Goal: Find contact information: Find contact information

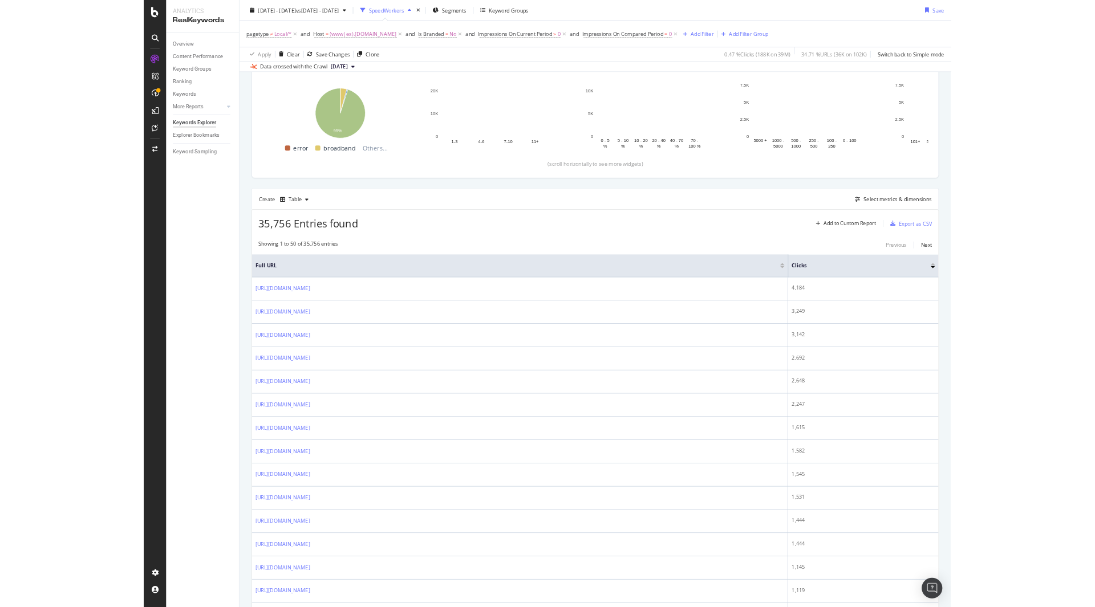
scroll to position [133, 0]
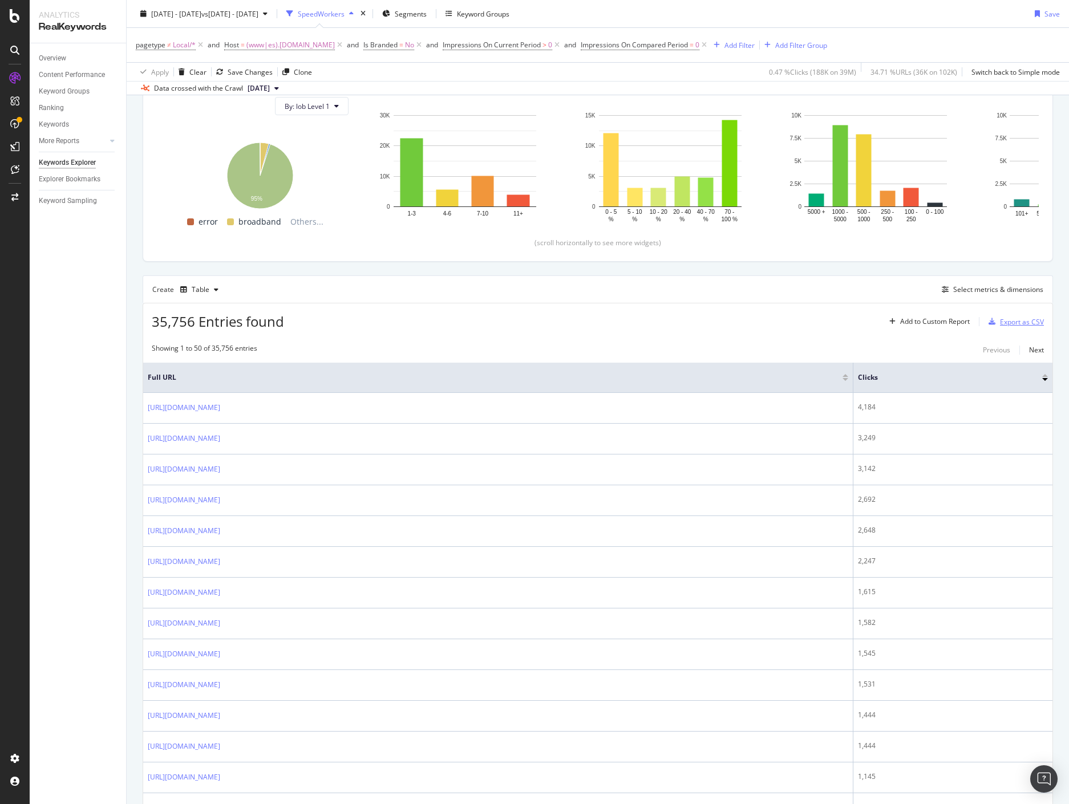
click at [949, 322] on div "Export as CSV" at bounding box center [1022, 322] width 44 height 10
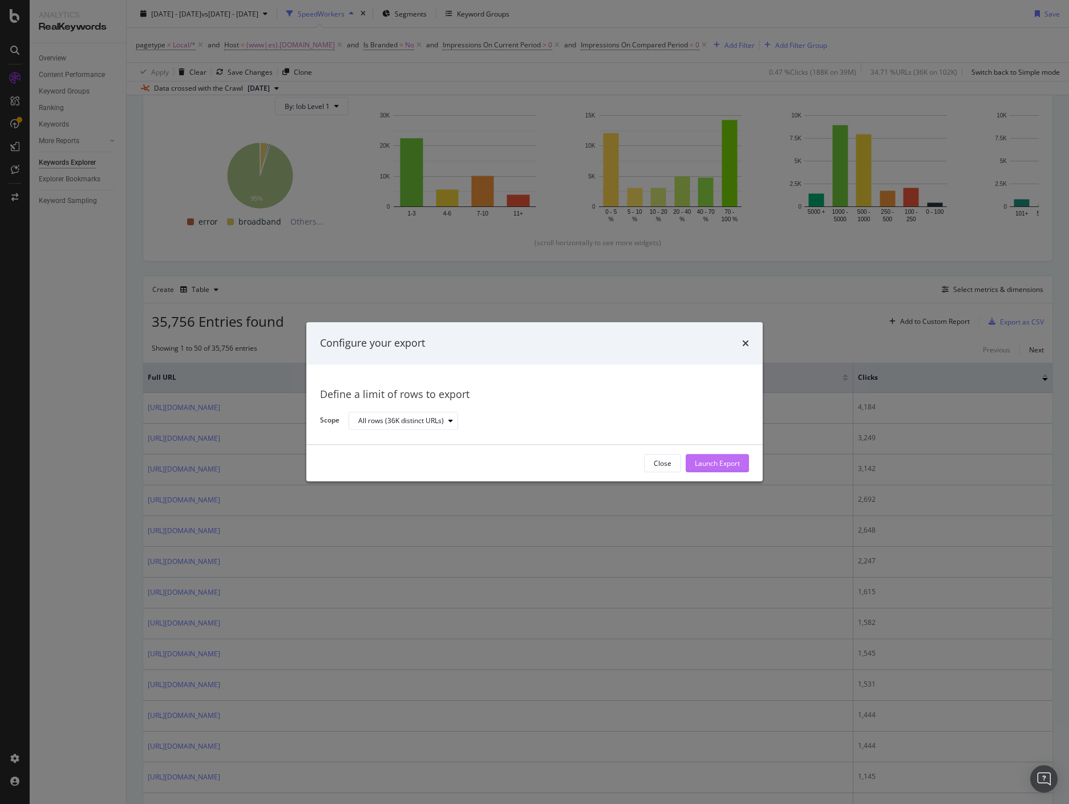
click at [716, 462] on div "Launch Export" at bounding box center [717, 463] width 45 height 10
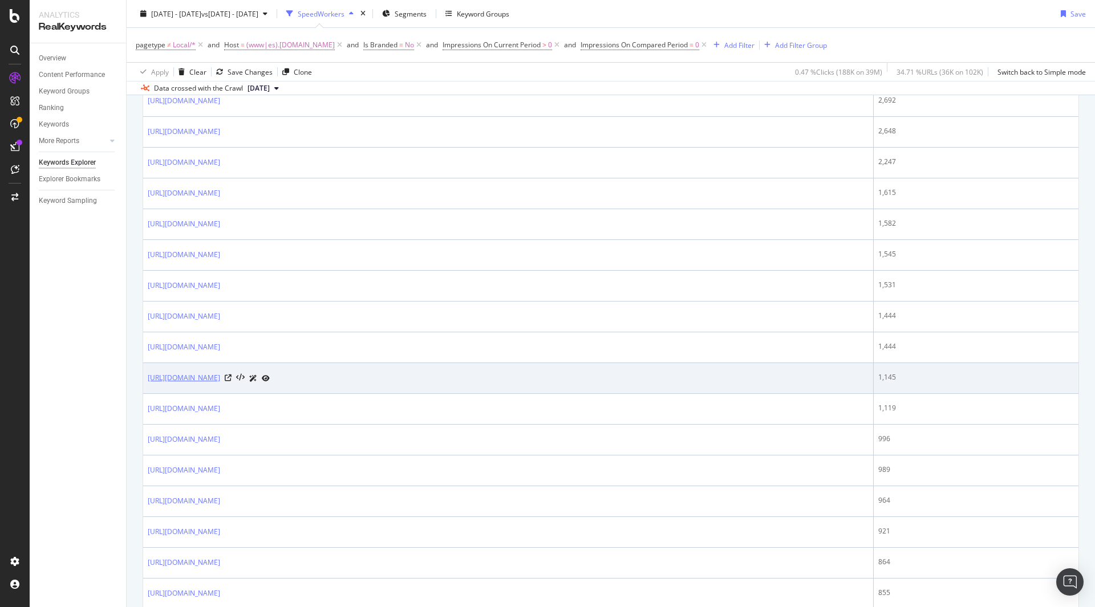
scroll to position [399, 0]
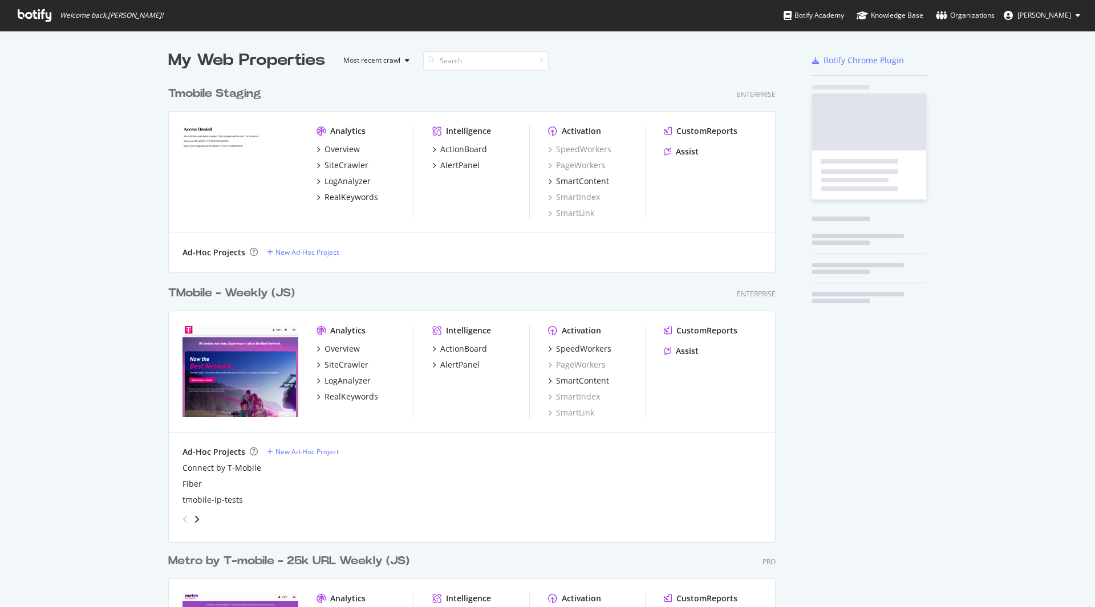
scroll to position [599, 1078]
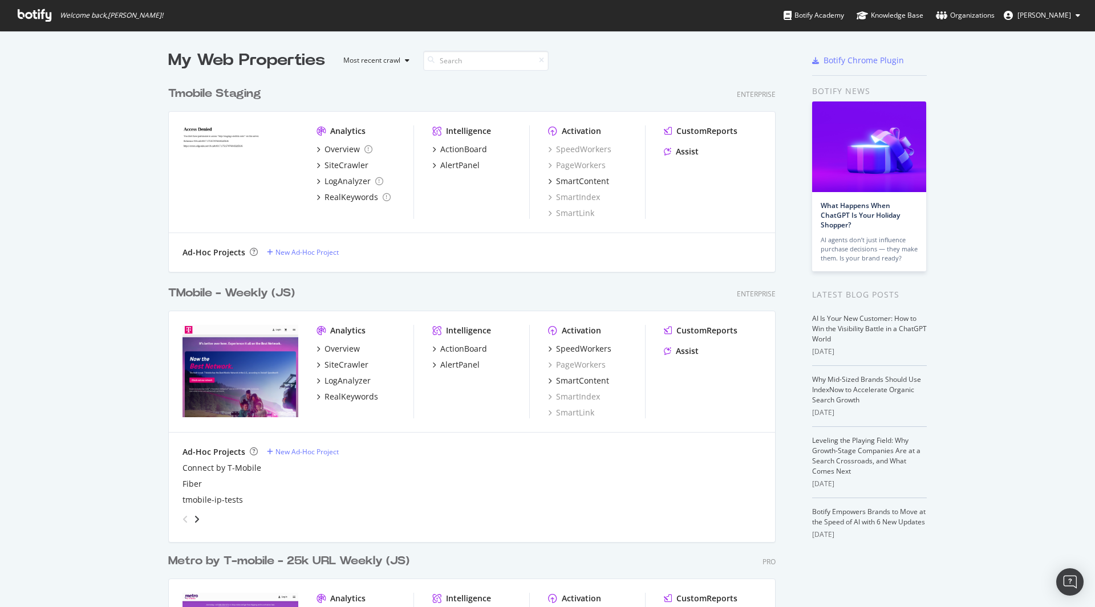
click at [216, 292] on div "TMobile - Weekly (JS)" at bounding box center [231, 293] width 127 height 17
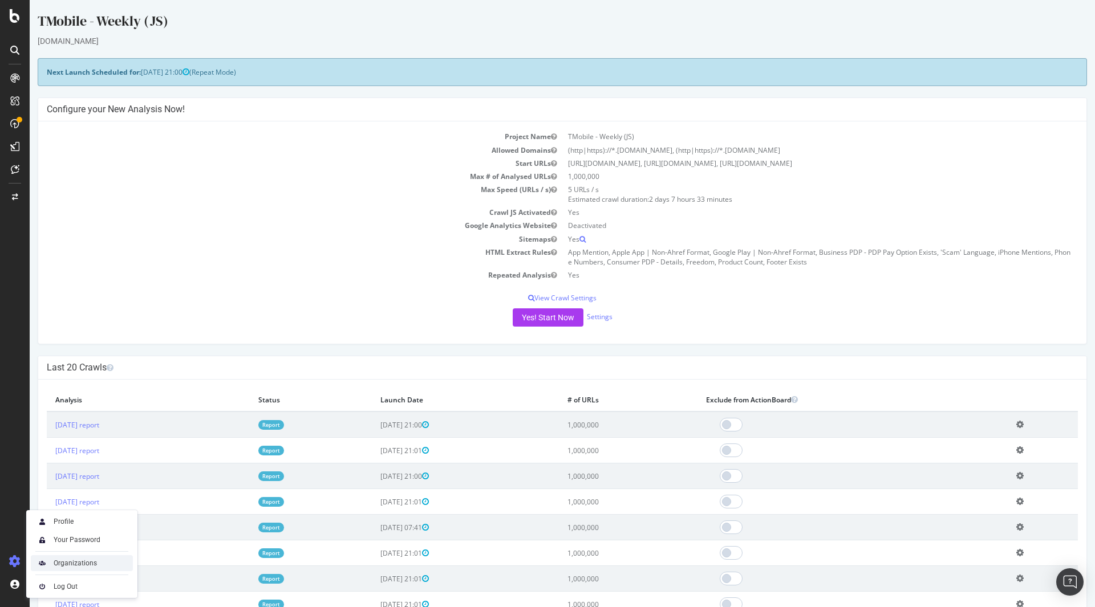
click at [70, 566] on div "Organizations" at bounding box center [75, 563] width 43 height 9
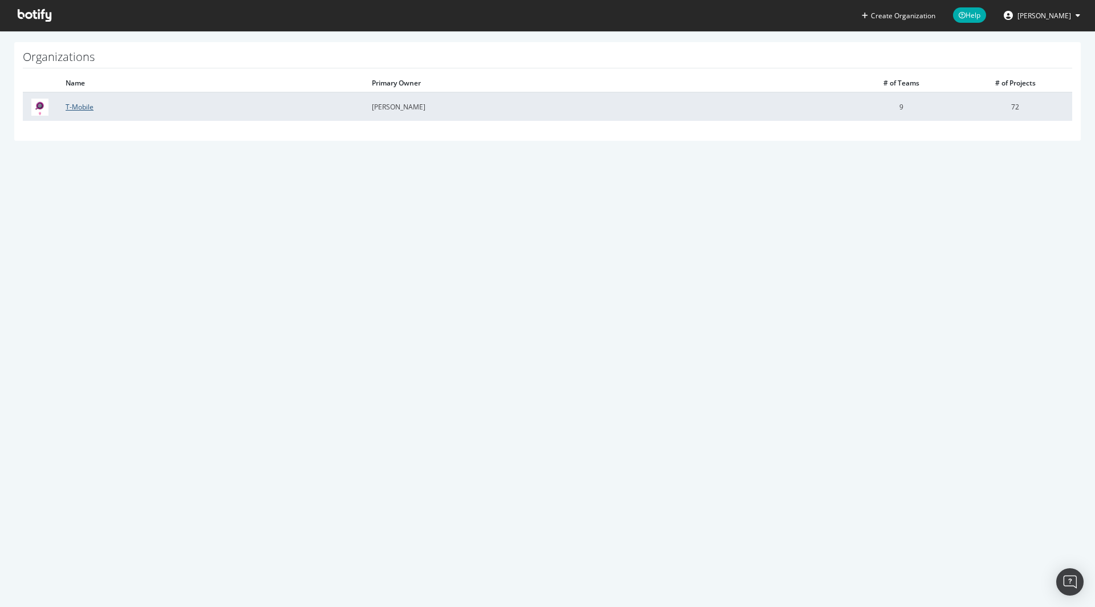
click at [74, 105] on link "T-Mobile" at bounding box center [80, 107] width 28 height 10
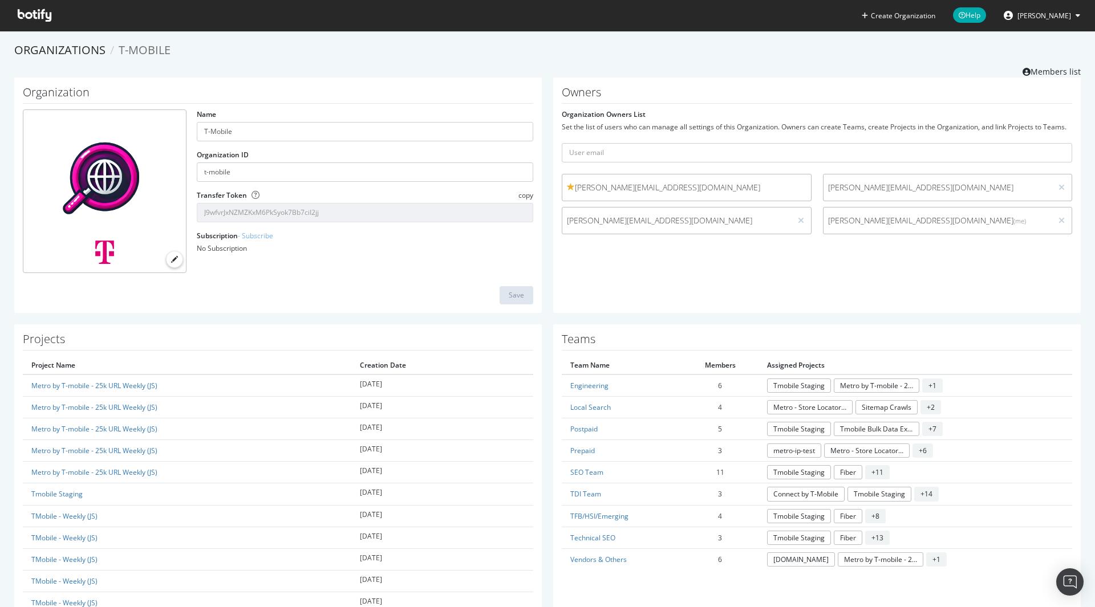
click at [65, 90] on h1 "Organization" at bounding box center [278, 95] width 510 height 18
click at [63, 46] on link "Organizations" at bounding box center [59, 49] width 91 height 15
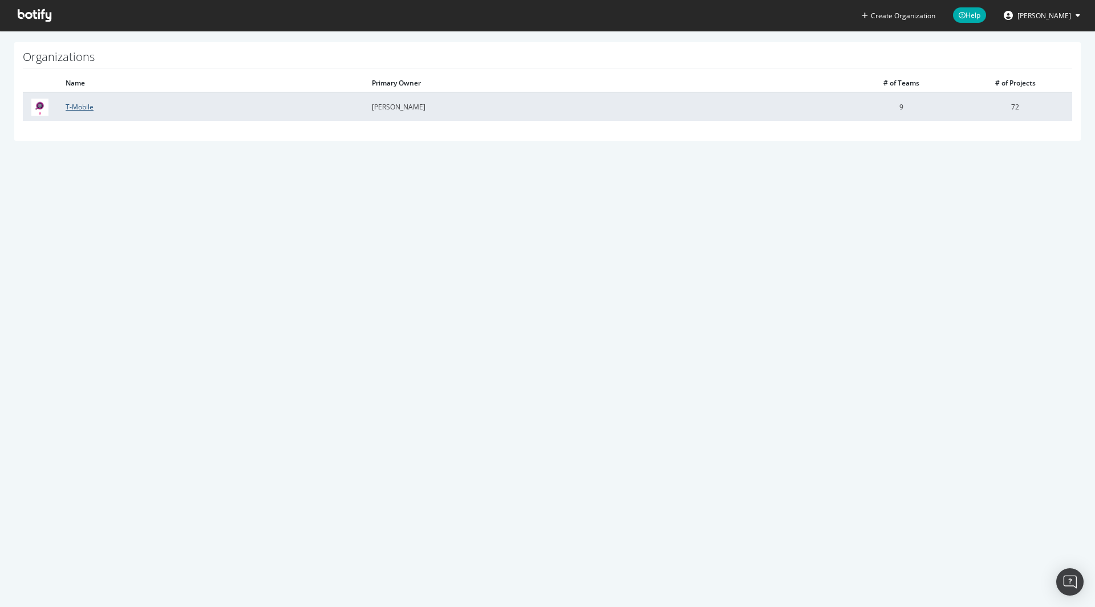
click at [78, 108] on link "T-Mobile" at bounding box center [80, 107] width 28 height 10
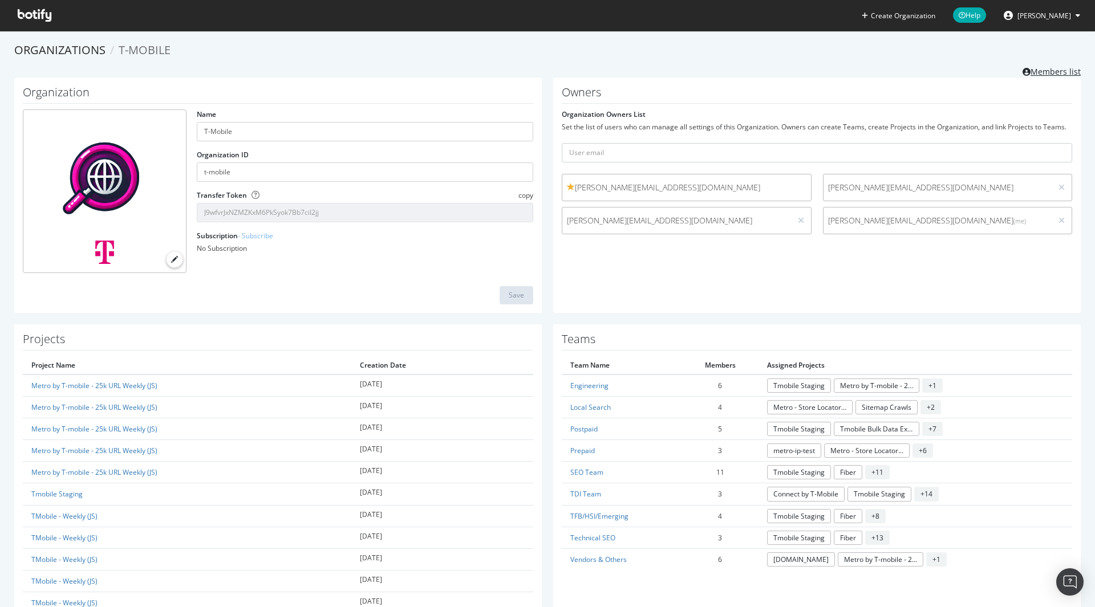
click at [1044, 72] on link "Members list" at bounding box center [1051, 70] width 58 height 14
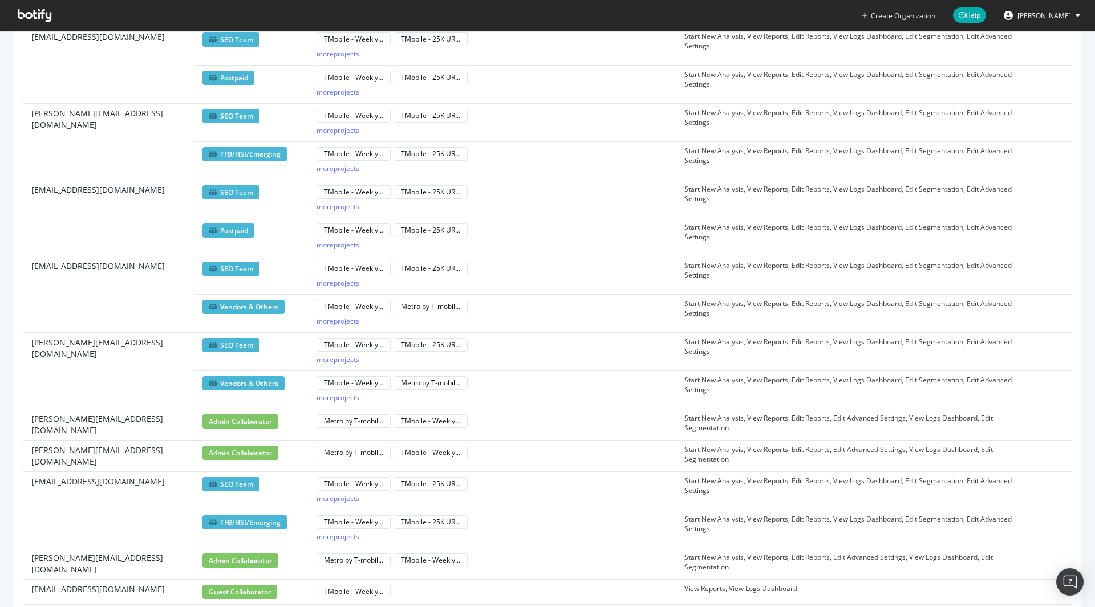
scroll to position [532, 0]
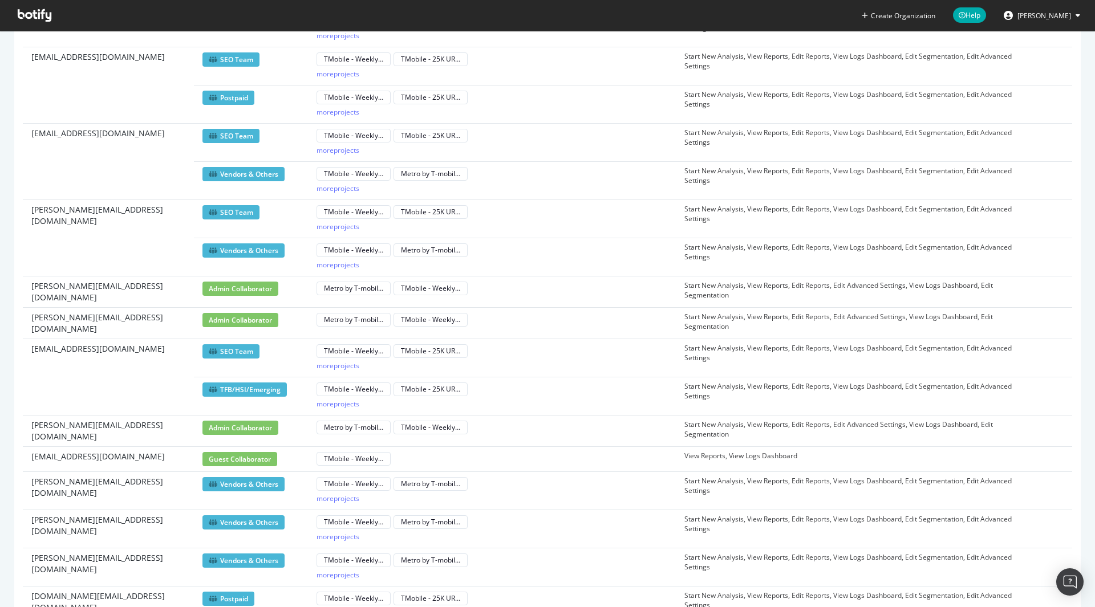
click at [104, 312] on span "jorge.diez3@t-mobile.com" at bounding box center [108, 323] width 154 height 23
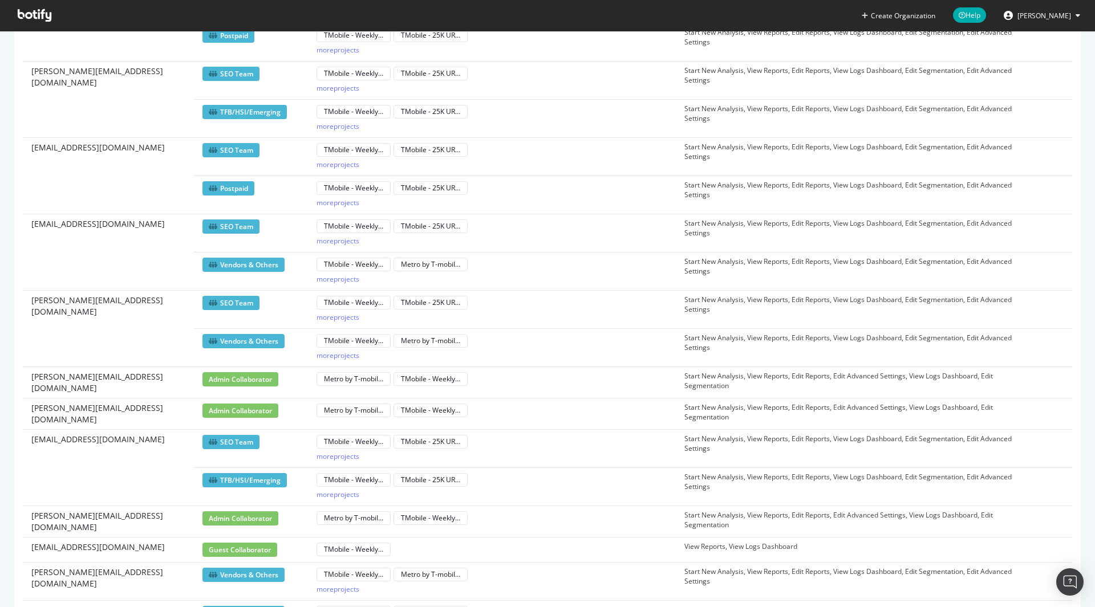
scroll to position [401, 0]
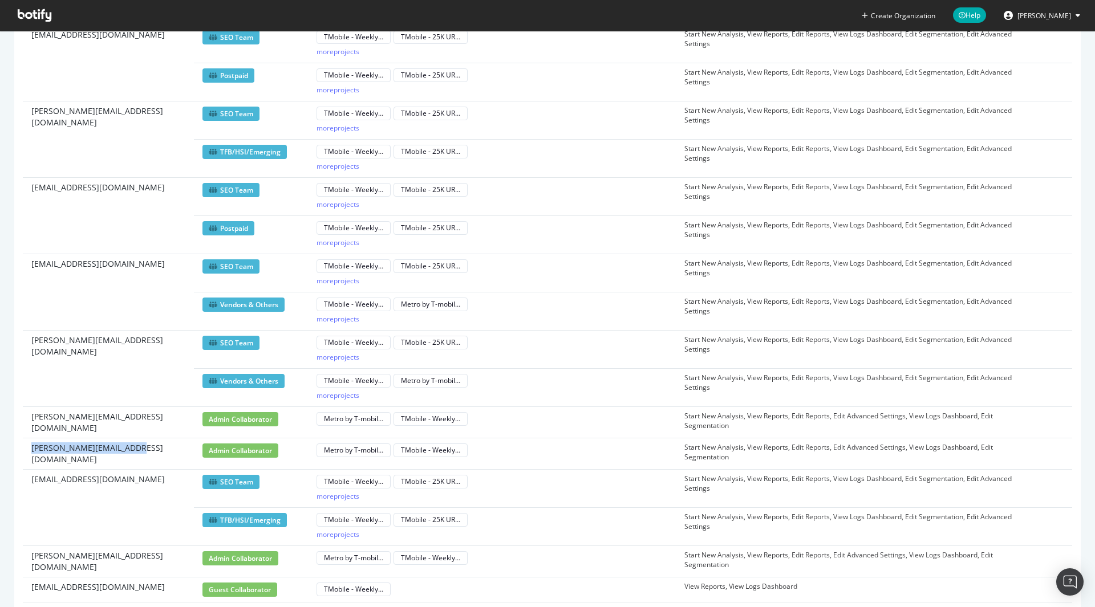
drag, startPoint x: 30, startPoint y: 442, endPoint x: 145, endPoint y: 451, distance: 115.0
click at [145, 451] on td "jorge.diez3@t-mobile.com" at bounding box center [108, 453] width 171 height 31
copy span "jorge.diez3@t-mobile.com"
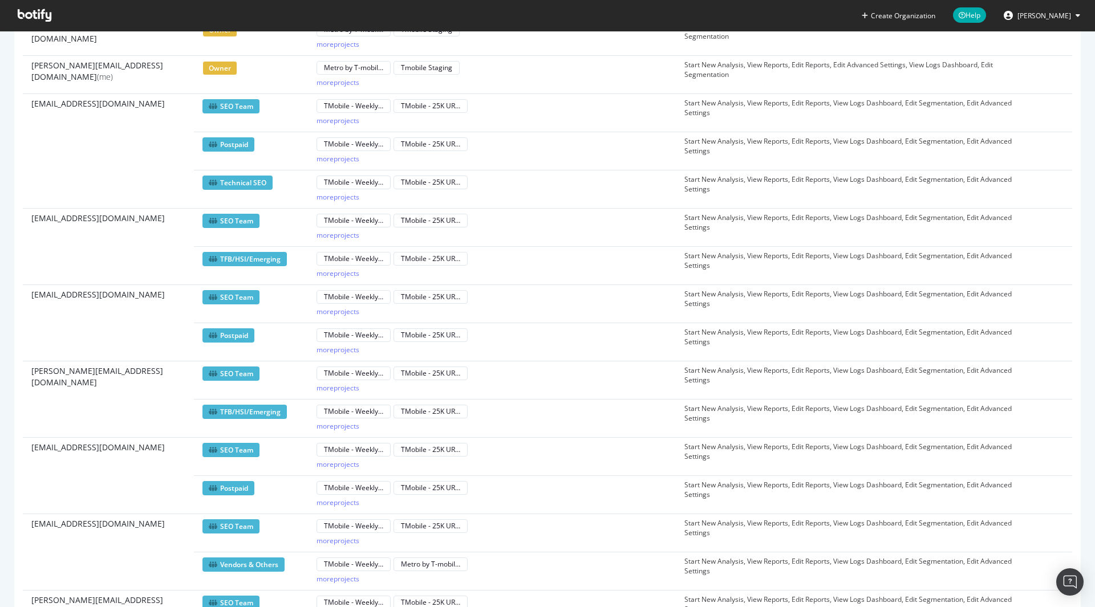
scroll to position [0, 0]
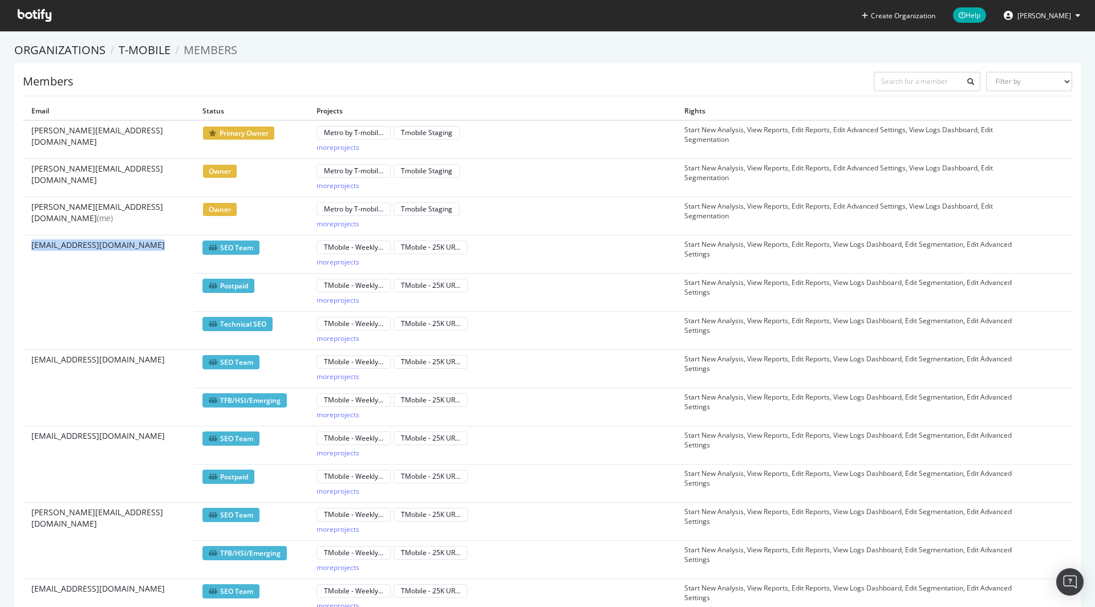
drag, startPoint x: 30, startPoint y: 244, endPoint x: 148, endPoint y: 246, distance: 118.0
click at [148, 246] on td "tyler.tanigawa1@t-mobile.com" at bounding box center [108, 292] width 171 height 115
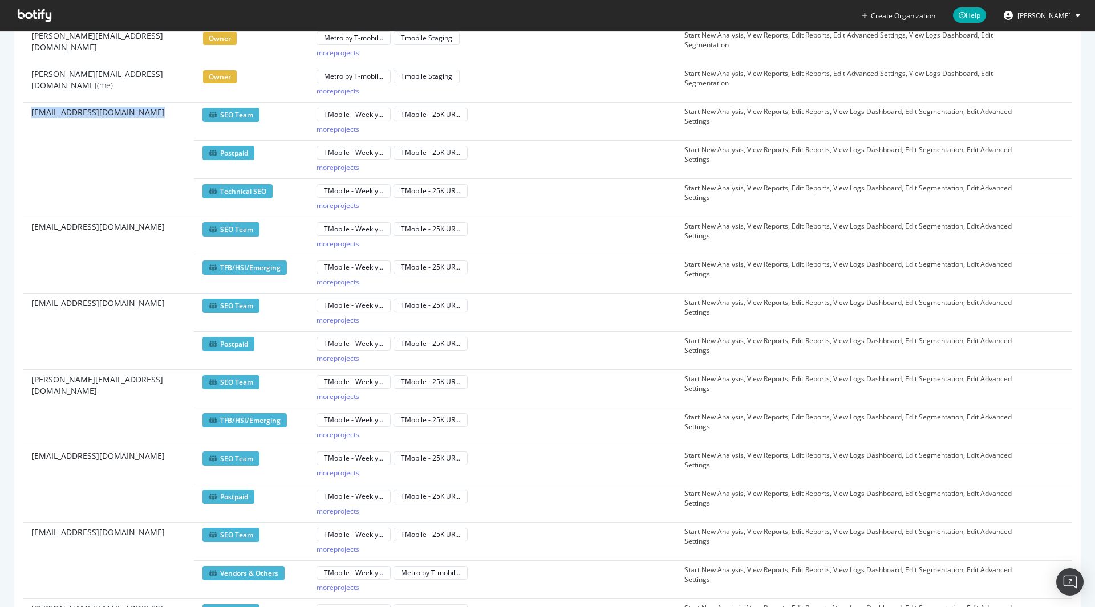
click at [80, 226] on span "francisco.morillo1@t-mobile.com" at bounding box center [97, 226] width 133 height 11
click at [90, 302] on span "christian.charles34@t-mobile.com" at bounding box center [97, 303] width 133 height 11
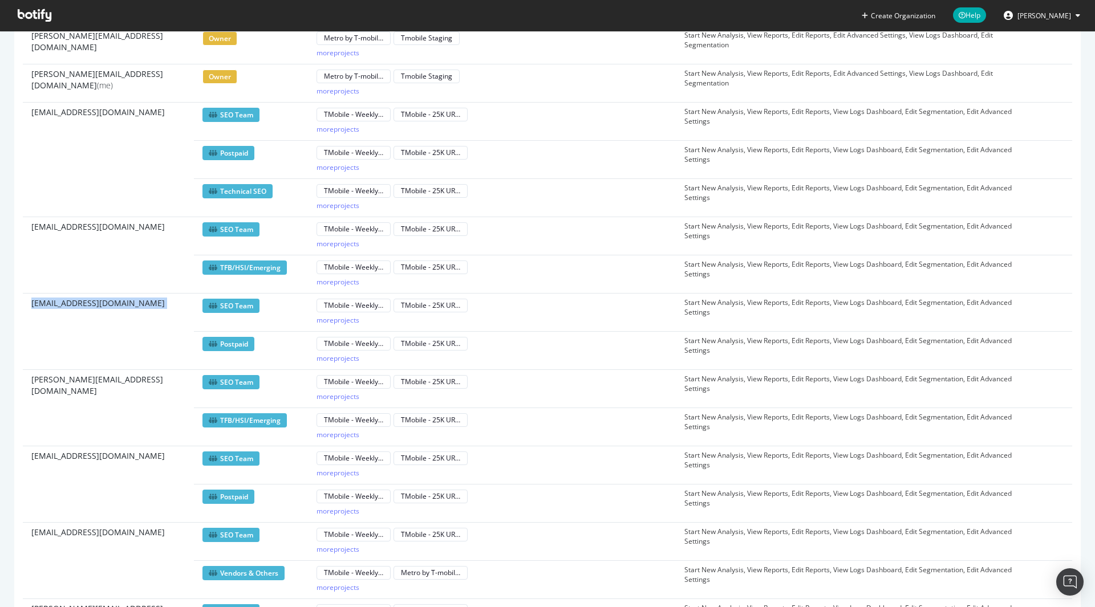
click at [90, 302] on span "christian.charles34@t-mobile.com" at bounding box center [97, 303] width 133 height 11
click at [101, 305] on span "christian.charles34@t-mobile.com" at bounding box center [97, 303] width 133 height 11
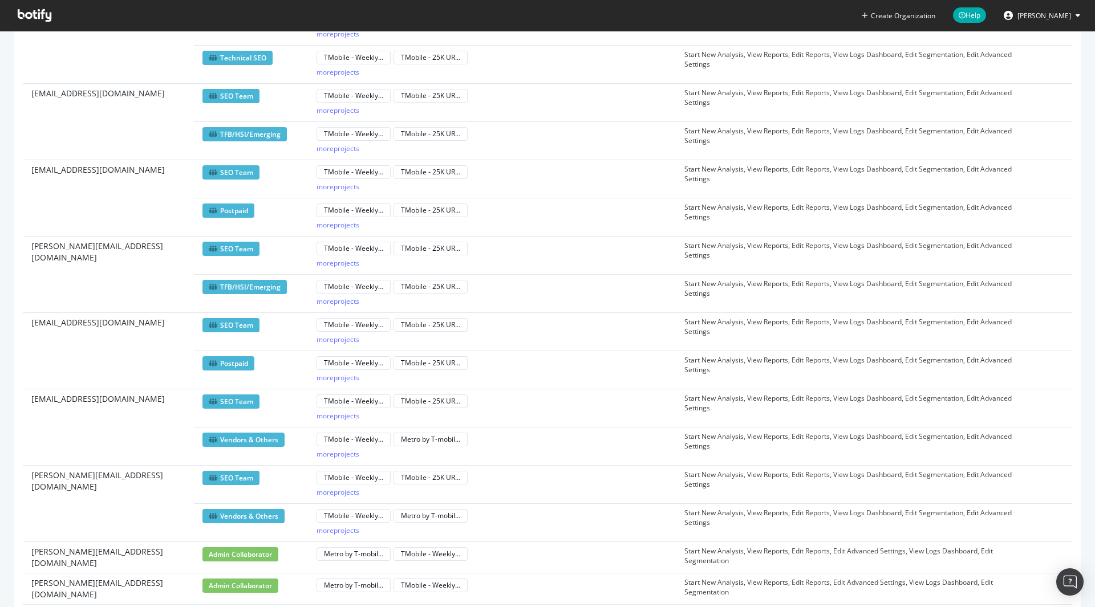
click at [84, 320] on span "khalila.fooks1@t-mobile.com" at bounding box center [97, 322] width 133 height 11
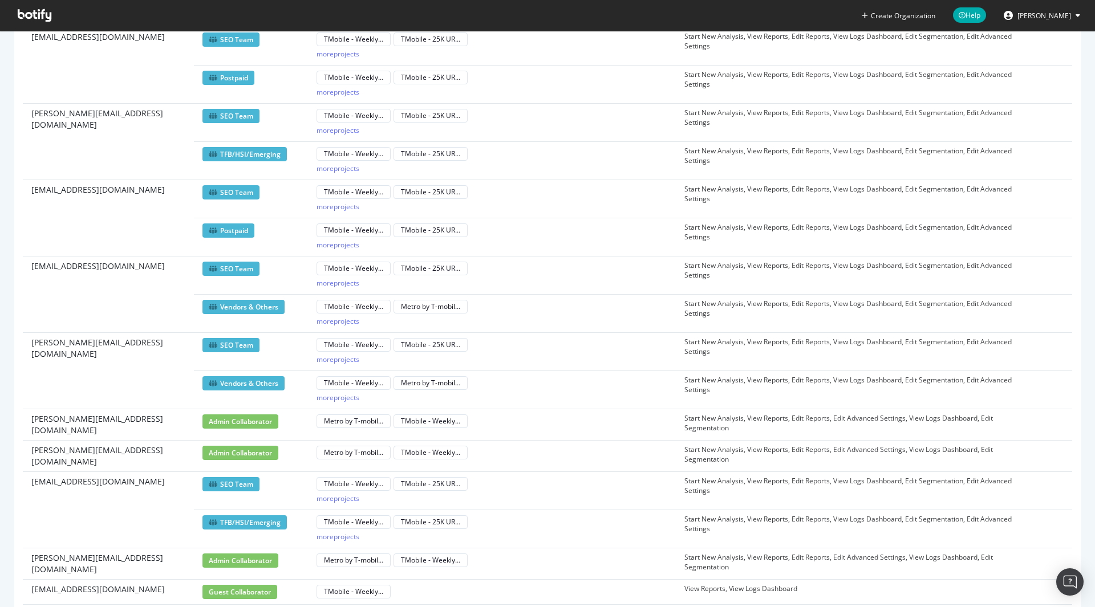
click at [84, 417] on span "christopher.kuhstoss1@t-mobile.com" at bounding box center [108, 424] width 154 height 23
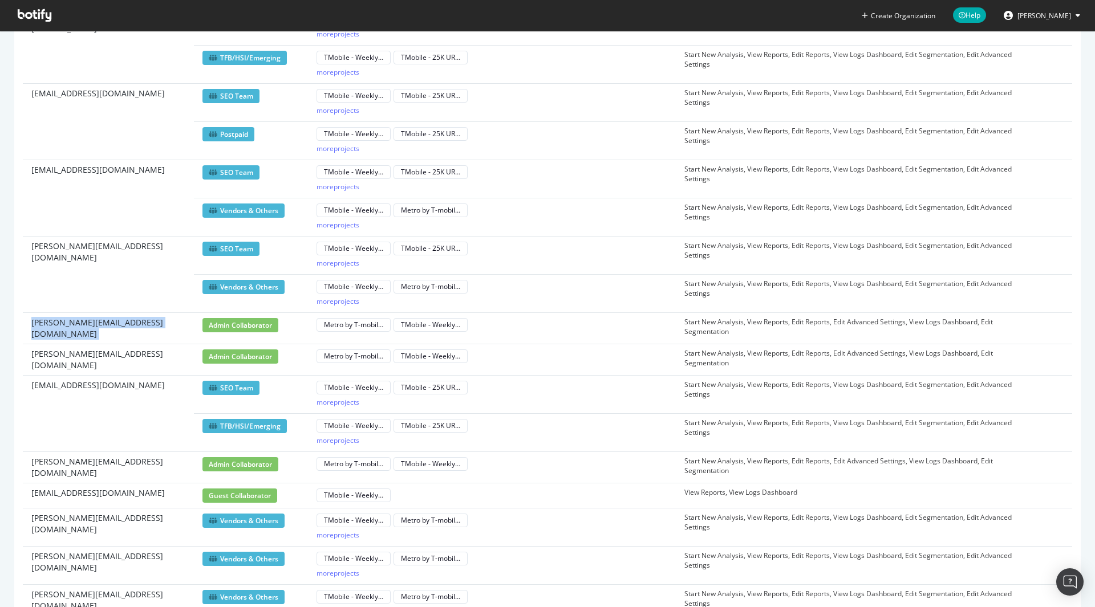
scroll to position [532, 0]
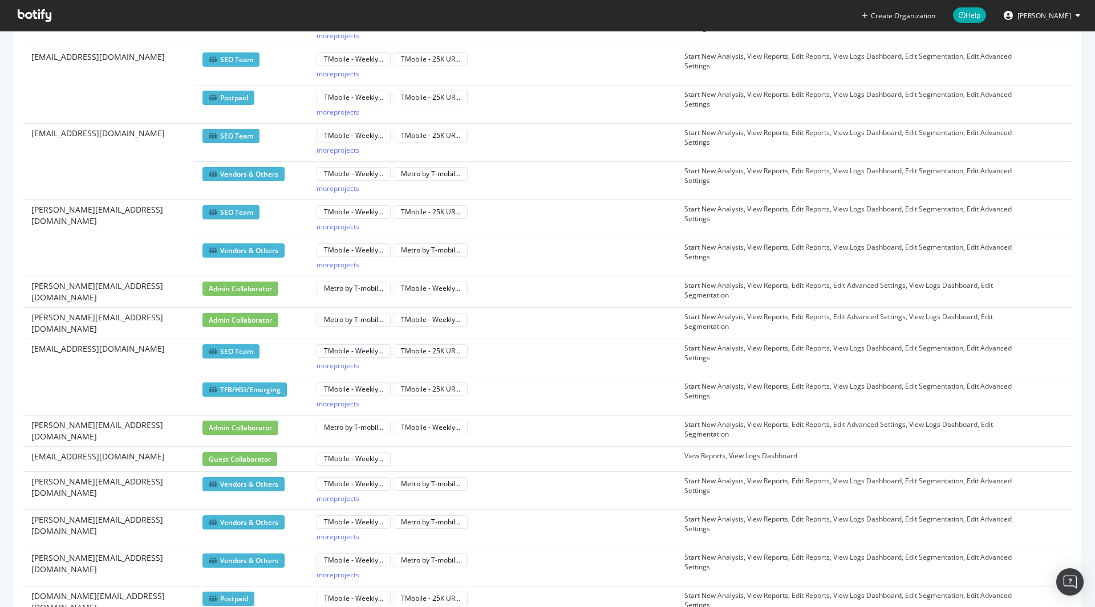
click at [82, 312] on span "jorge.diez3@t-mobile.com" at bounding box center [108, 323] width 154 height 23
copy tr "jorge.diez3@t-mobile.com admin collaborator Metro by T-mobile - 25k URL Weekly …"
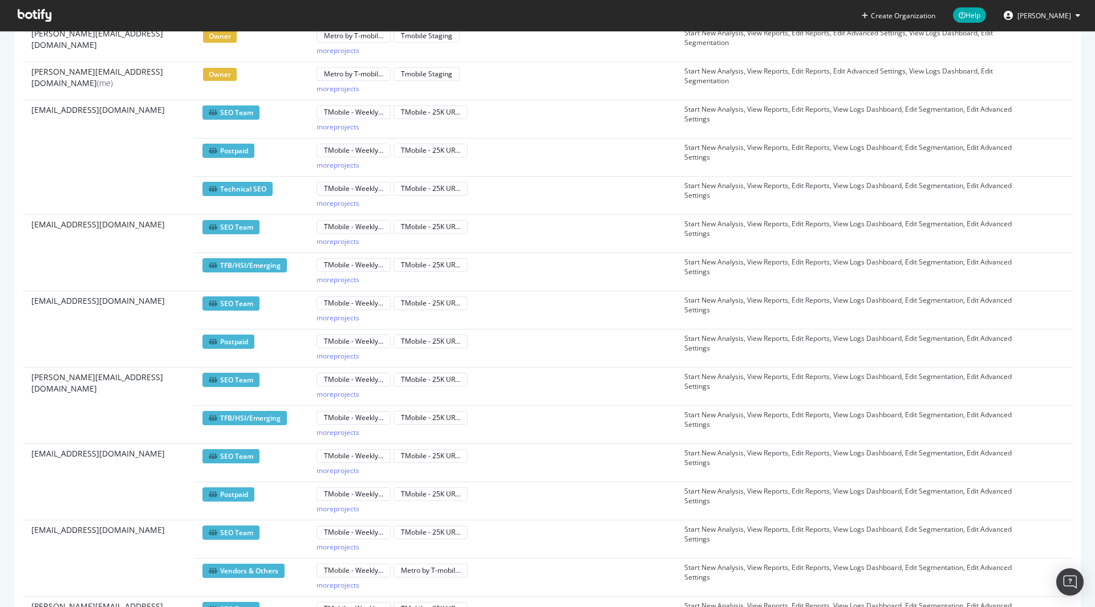
scroll to position [2, 0]
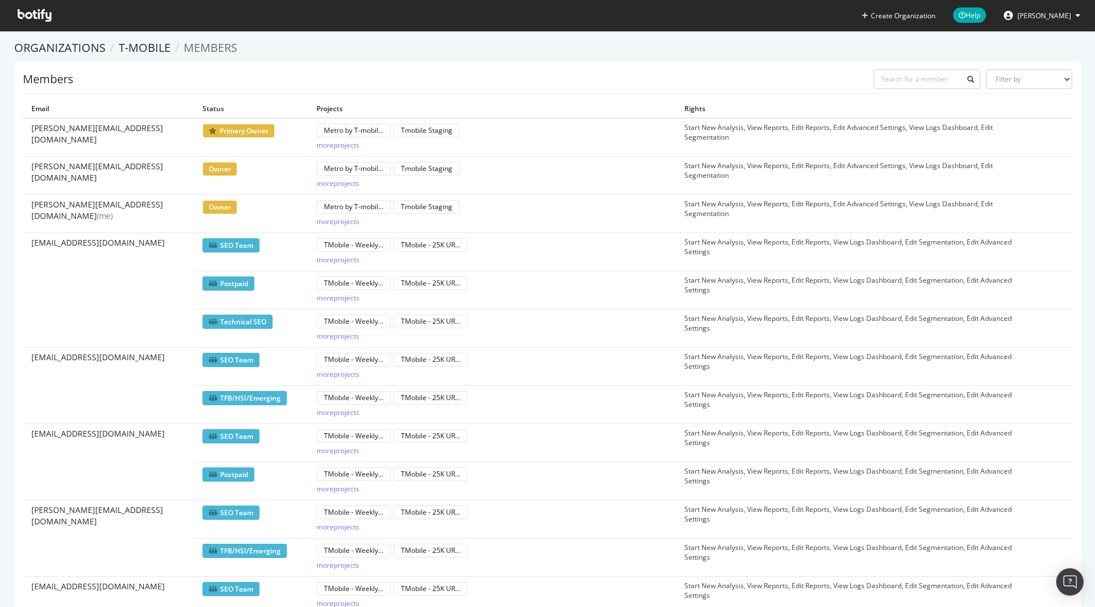
click at [541, 83] on div "Members Filter by Primary Owner Owner Member Admin Collaborator Guest Collabora…" at bounding box center [547, 82] width 1049 height 25
